Goal: Book appointment/travel/reservation

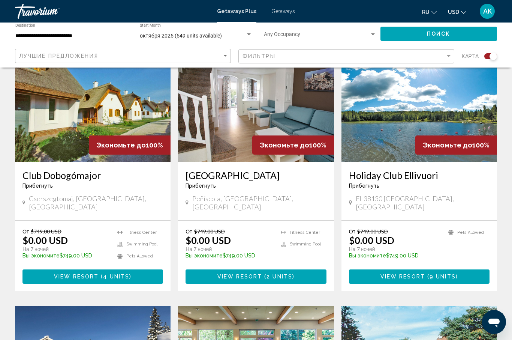
scroll to position [563, 0]
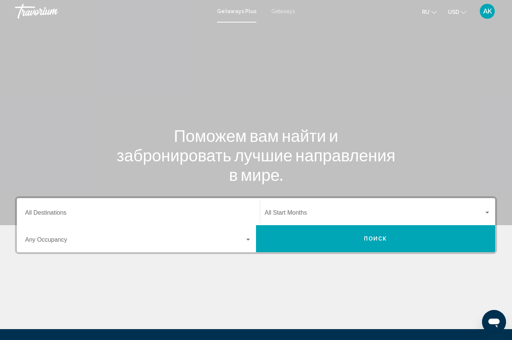
click at [280, 13] on span "Getaways" at bounding box center [284, 11] width 24 height 6
click at [42, 211] on input "Destination All Destinations" at bounding box center [138, 214] width 227 height 7
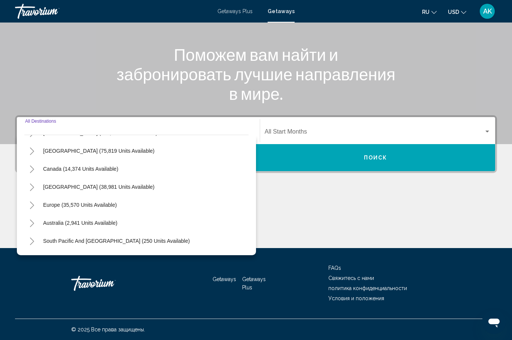
scroll to position [33, 0]
click at [112, 207] on span "Europe (35,570 units available)" at bounding box center [80, 204] width 74 height 6
type input "**********"
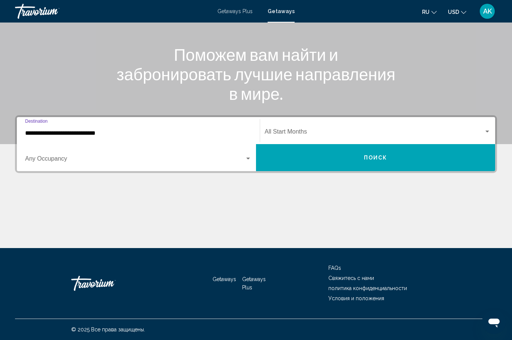
click at [488, 132] on div "Search widget" at bounding box center [488, 132] width 4 height 2
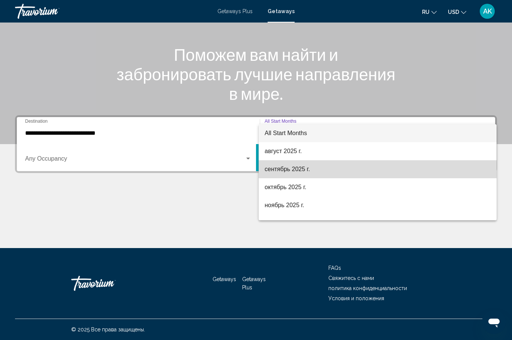
click at [303, 173] on span "сентябрь 2025 г." at bounding box center [378, 169] width 226 height 18
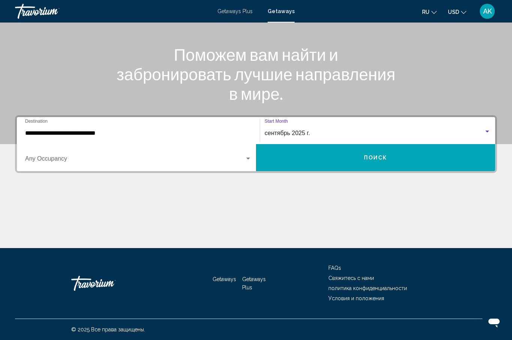
click at [371, 161] on span "Поиск" at bounding box center [376, 158] width 24 height 6
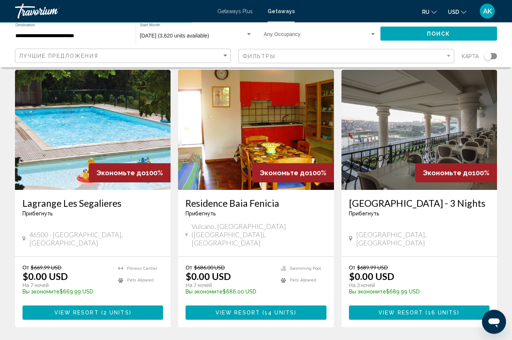
scroll to position [294, 0]
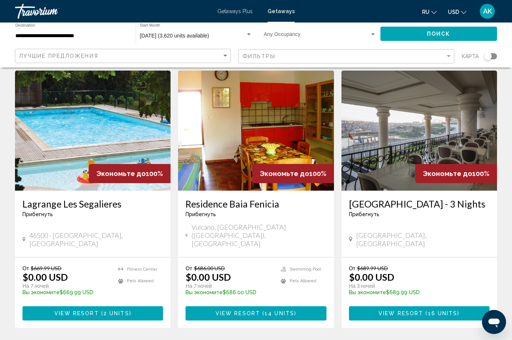
click at [399, 155] on img "Main content" at bounding box center [420, 131] width 156 height 120
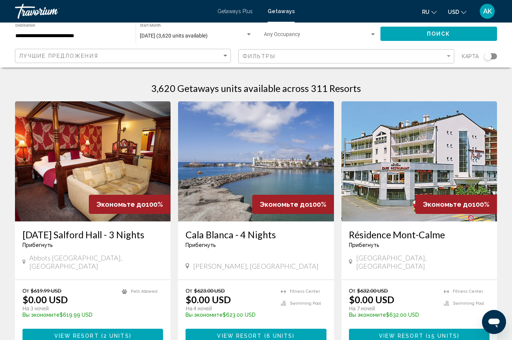
click at [305, 168] on img "Main content" at bounding box center [256, 161] width 156 height 120
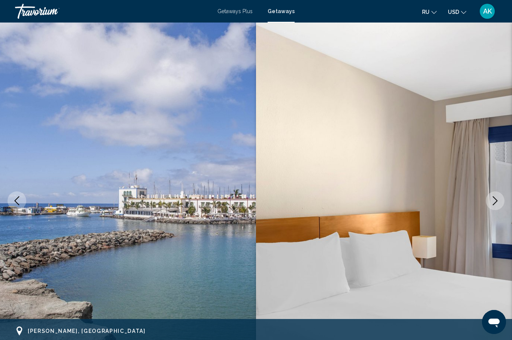
click at [493, 205] on icon "Next image" at bounding box center [495, 200] width 9 height 9
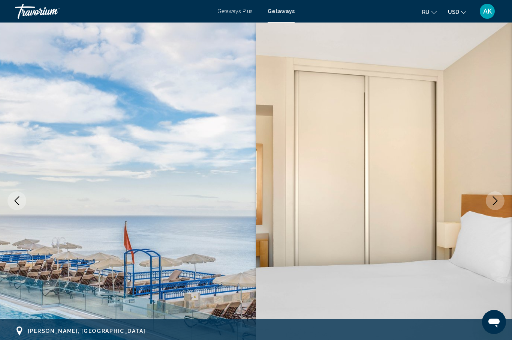
click at [499, 202] on icon "Next image" at bounding box center [495, 200] width 9 height 9
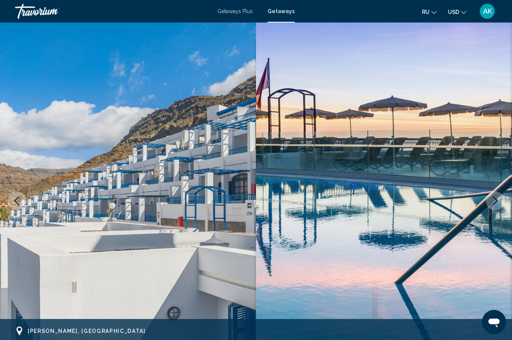
click at [494, 201] on icon "Next image" at bounding box center [495, 200] width 9 height 9
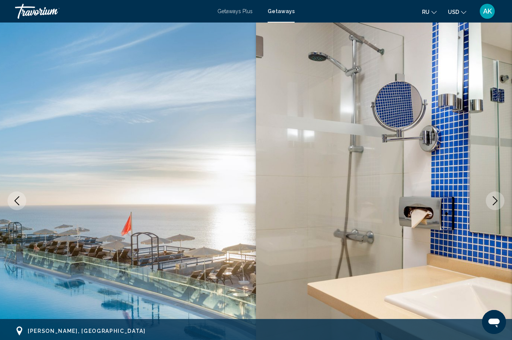
click at [492, 203] on icon "Next image" at bounding box center [495, 200] width 9 height 9
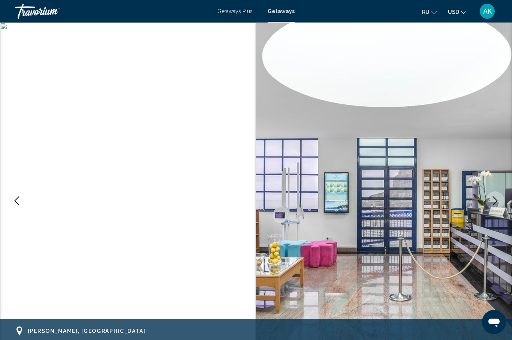
click at [497, 200] on icon "Next image" at bounding box center [495, 200] width 9 height 9
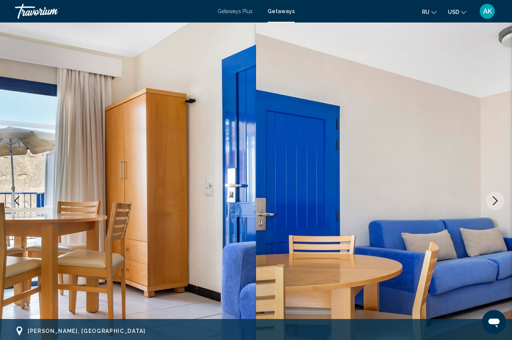
click at [494, 198] on icon "Next image" at bounding box center [495, 200] width 9 height 9
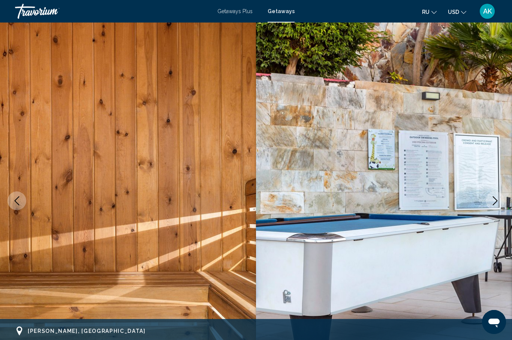
click at [497, 201] on icon "Next image" at bounding box center [495, 200] width 5 height 9
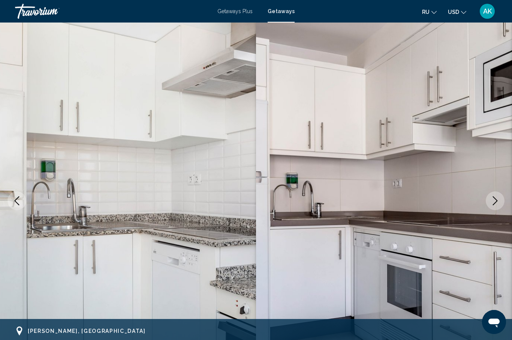
click at [494, 200] on icon "Next image" at bounding box center [495, 200] width 9 height 9
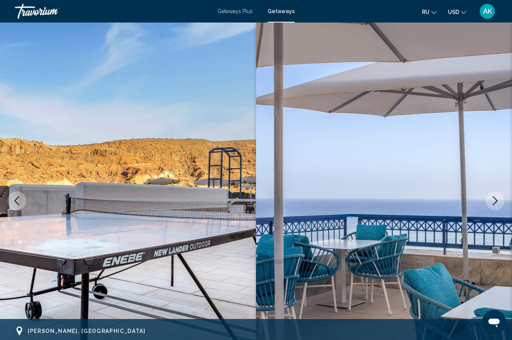
click at [495, 200] on icon "Next image" at bounding box center [495, 200] width 9 height 9
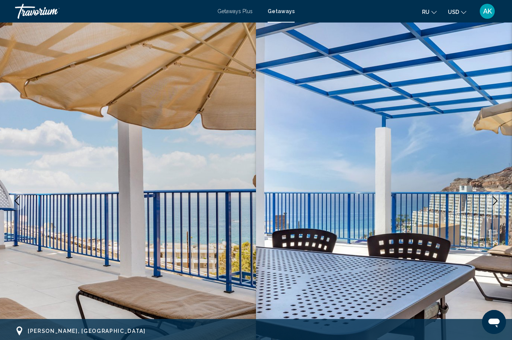
click at [496, 200] on icon "Next image" at bounding box center [495, 200] width 9 height 9
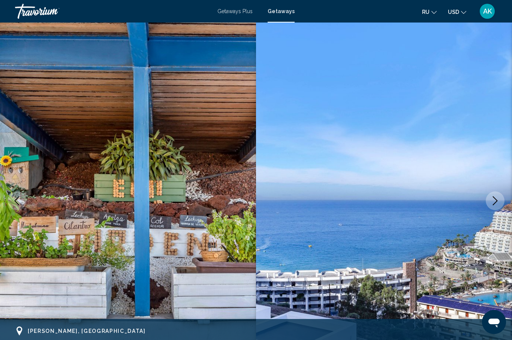
click at [498, 200] on icon "Next image" at bounding box center [495, 200] width 9 height 9
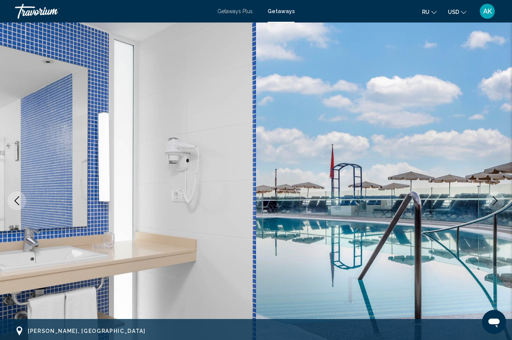
click at [499, 201] on icon "Next image" at bounding box center [495, 200] width 9 height 9
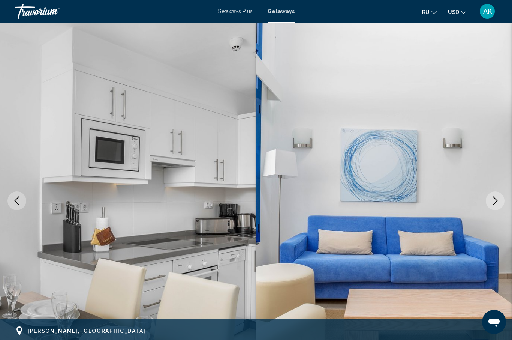
click at [498, 199] on icon "Next image" at bounding box center [495, 200] width 9 height 9
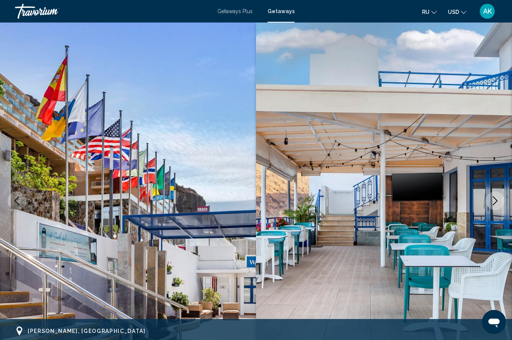
click at [496, 201] on icon "Next image" at bounding box center [495, 200] width 9 height 9
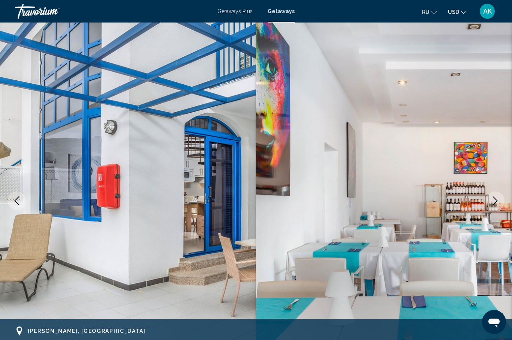
click at [499, 201] on icon "Next image" at bounding box center [495, 200] width 9 height 9
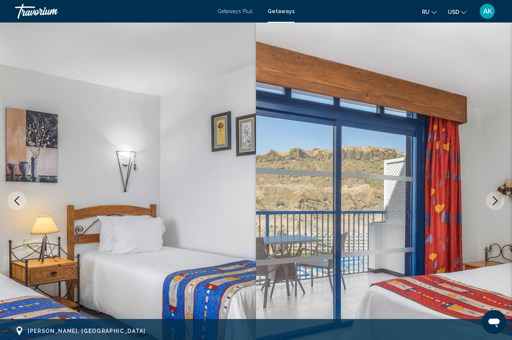
click at [499, 201] on icon "Next image" at bounding box center [495, 200] width 9 height 9
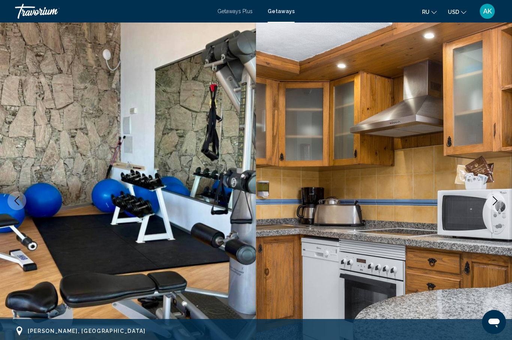
click at [500, 200] on button "Next image" at bounding box center [495, 200] width 19 height 19
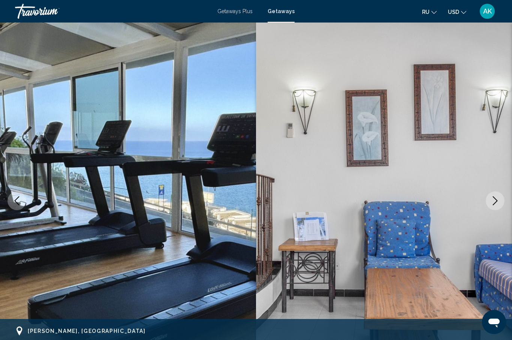
click at [500, 201] on icon "Next image" at bounding box center [495, 200] width 9 height 9
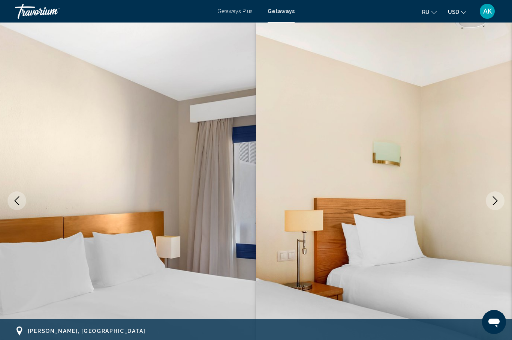
click at [500, 200] on button "Next image" at bounding box center [495, 200] width 19 height 19
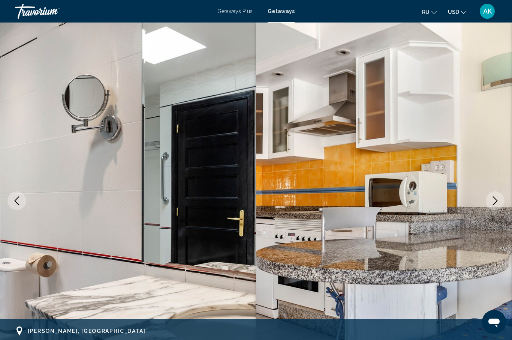
click at [498, 199] on icon "Next image" at bounding box center [495, 200] width 9 height 9
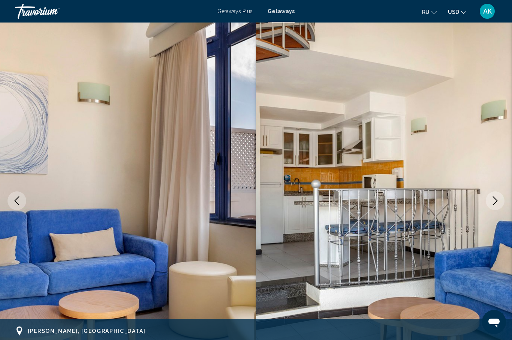
click at [496, 204] on icon "Next image" at bounding box center [495, 200] width 9 height 9
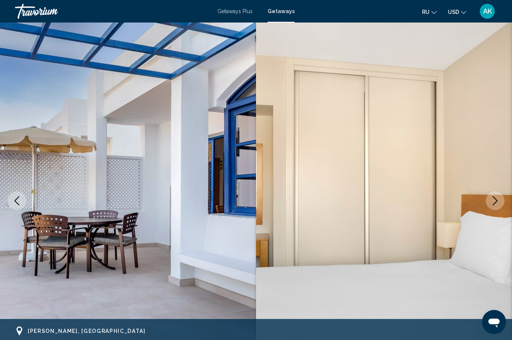
click at [498, 201] on icon "Next image" at bounding box center [495, 200] width 9 height 9
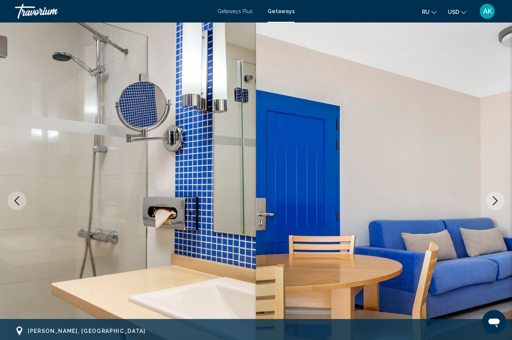
click at [496, 203] on icon "Next image" at bounding box center [495, 200] width 5 height 9
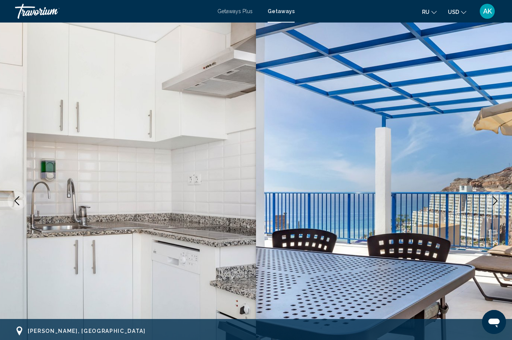
click at [500, 202] on icon "Next image" at bounding box center [495, 200] width 9 height 9
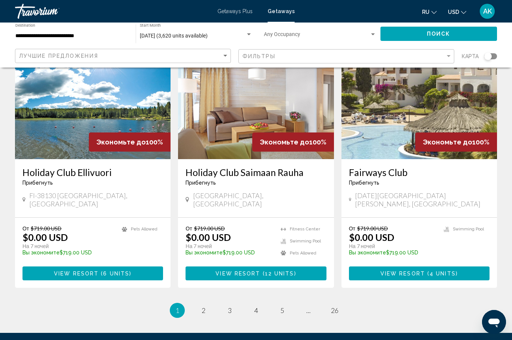
scroll to position [880, 0]
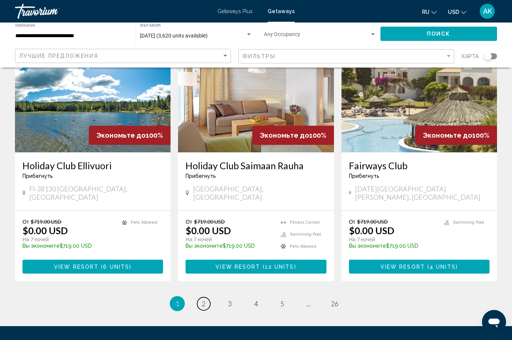
click at [207, 297] on link "page 2" at bounding box center [203, 303] width 13 height 13
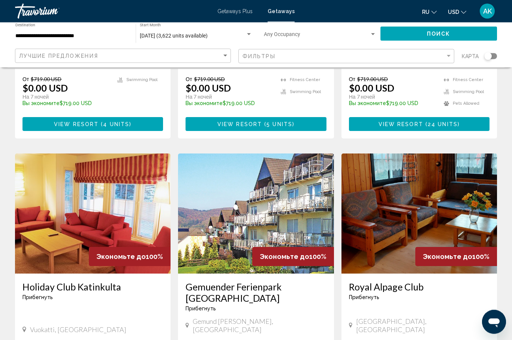
scroll to position [745, 0]
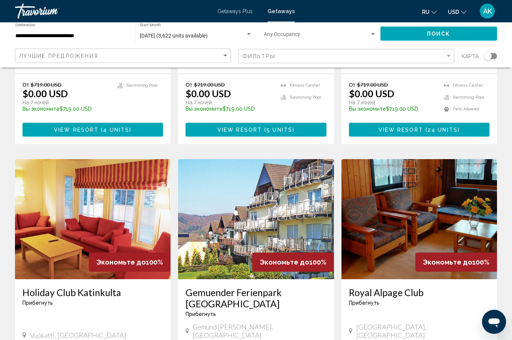
click at [440, 215] on img "Main content" at bounding box center [420, 219] width 156 height 120
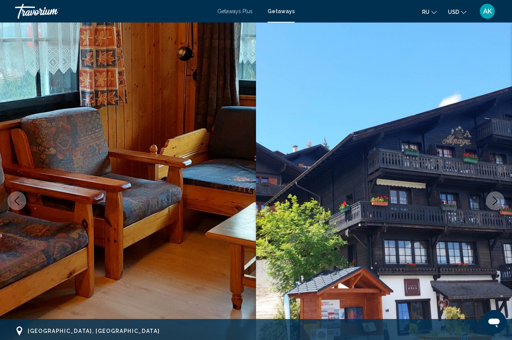
click at [491, 203] on icon "Next image" at bounding box center [495, 200] width 9 height 9
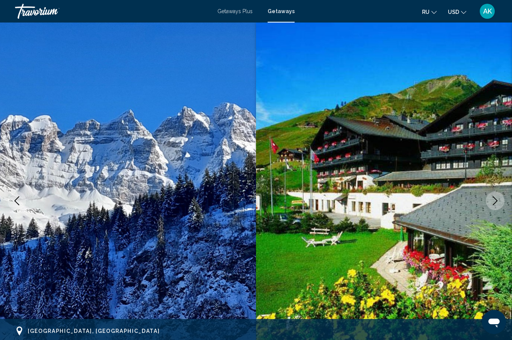
click at [497, 198] on icon "Next image" at bounding box center [495, 200] width 9 height 9
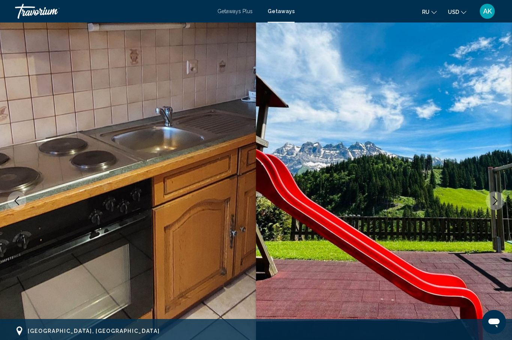
click at [493, 203] on icon "Next image" at bounding box center [495, 200] width 9 height 9
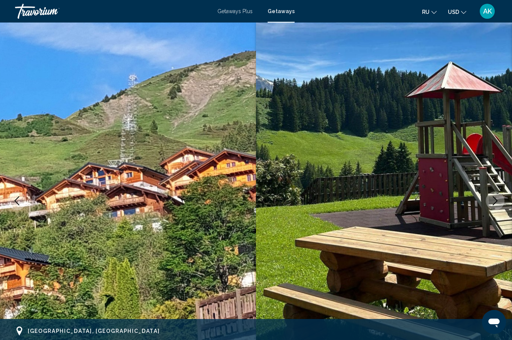
click at [493, 201] on icon "Next image" at bounding box center [495, 200] width 9 height 9
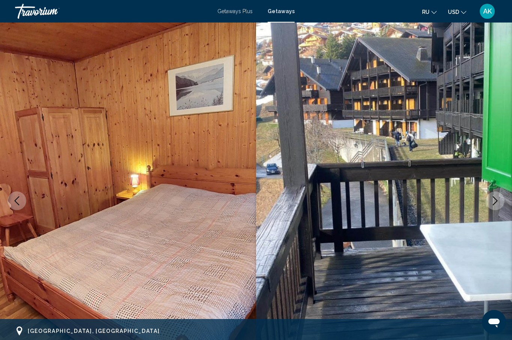
click at [496, 202] on icon "Next image" at bounding box center [495, 200] width 9 height 9
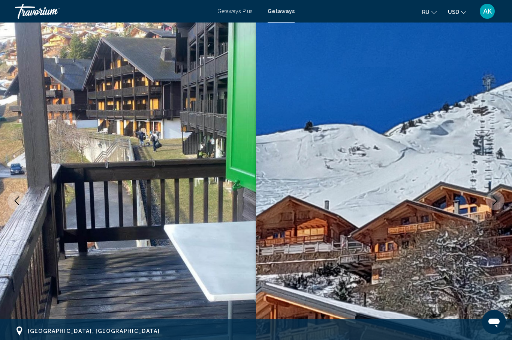
click at [498, 200] on icon "Next image" at bounding box center [495, 200] width 9 height 9
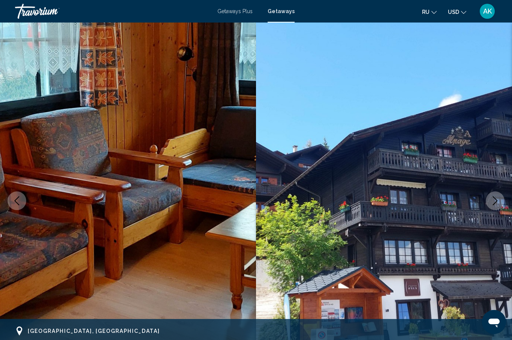
click at [495, 201] on icon "Next image" at bounding box center [495, 200] width 9 height 9
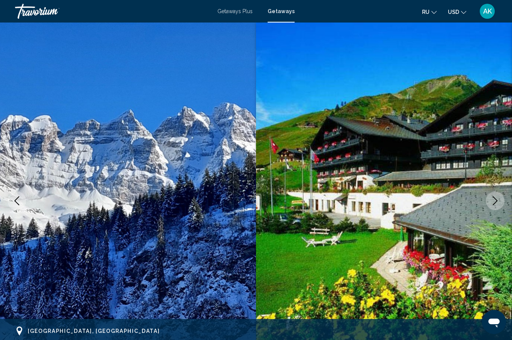
click at [494, 205] on button "Next image" at bounding box center [495, 200] width 19 height 19
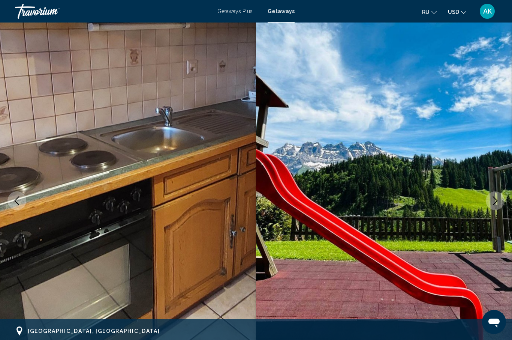
click at [497, 203] on icon "Next image" at bounding box center [495, 200] width 9 height 9
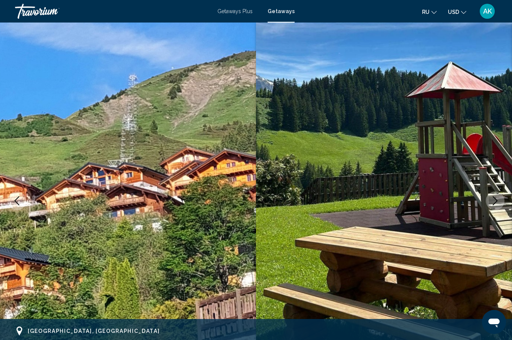
click at [493, 204] on icon "Next image" at bounding box center [495, 200] width 9 height 9
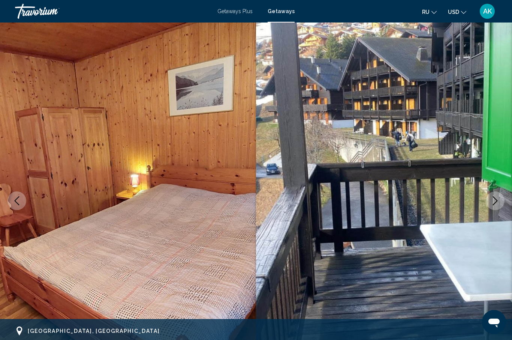
click at [495, 199] on icon "Next image" at bounding box center [495, 200] width 9 height 9
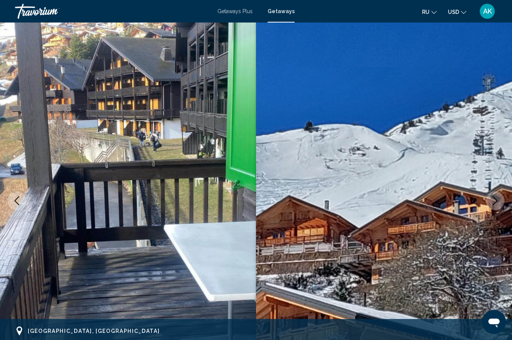
click at [494, 201] on icon "Next image" at bounding box center [495, 200] width 9 height 9
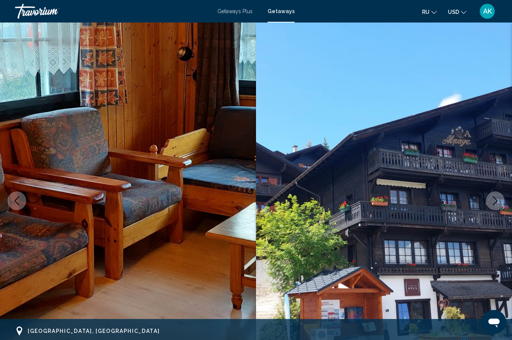
click at [54, 198] on img "Main content" at bounding box center [128, 201] width 256 height 356
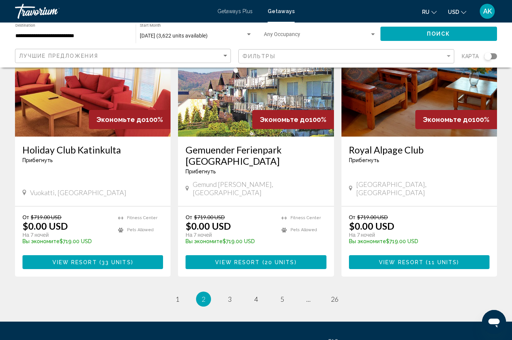
scroll to position [891, 0]
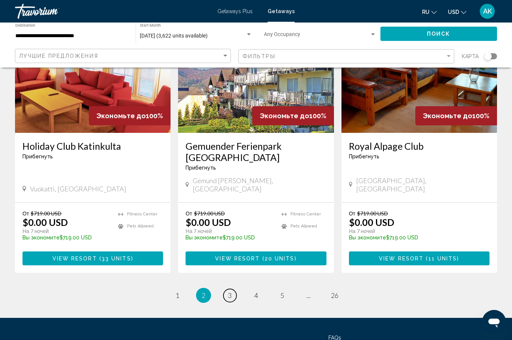
click at [227, 289] on link "page 3" at bounding box center [230, 295] width 13 height 13
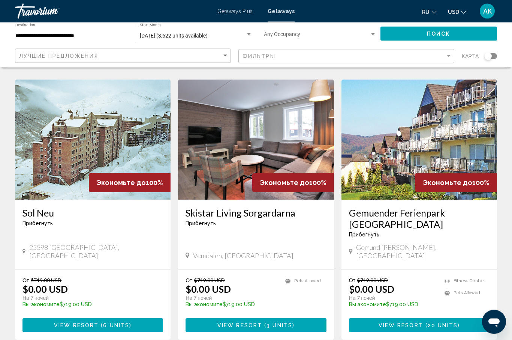
scroll to position [825, 0]
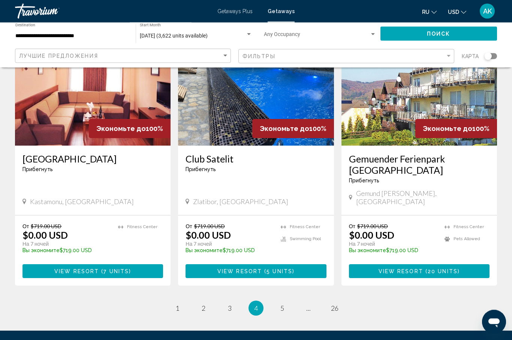
scroll to position [880, 0]
